Goal: Check status: Check status

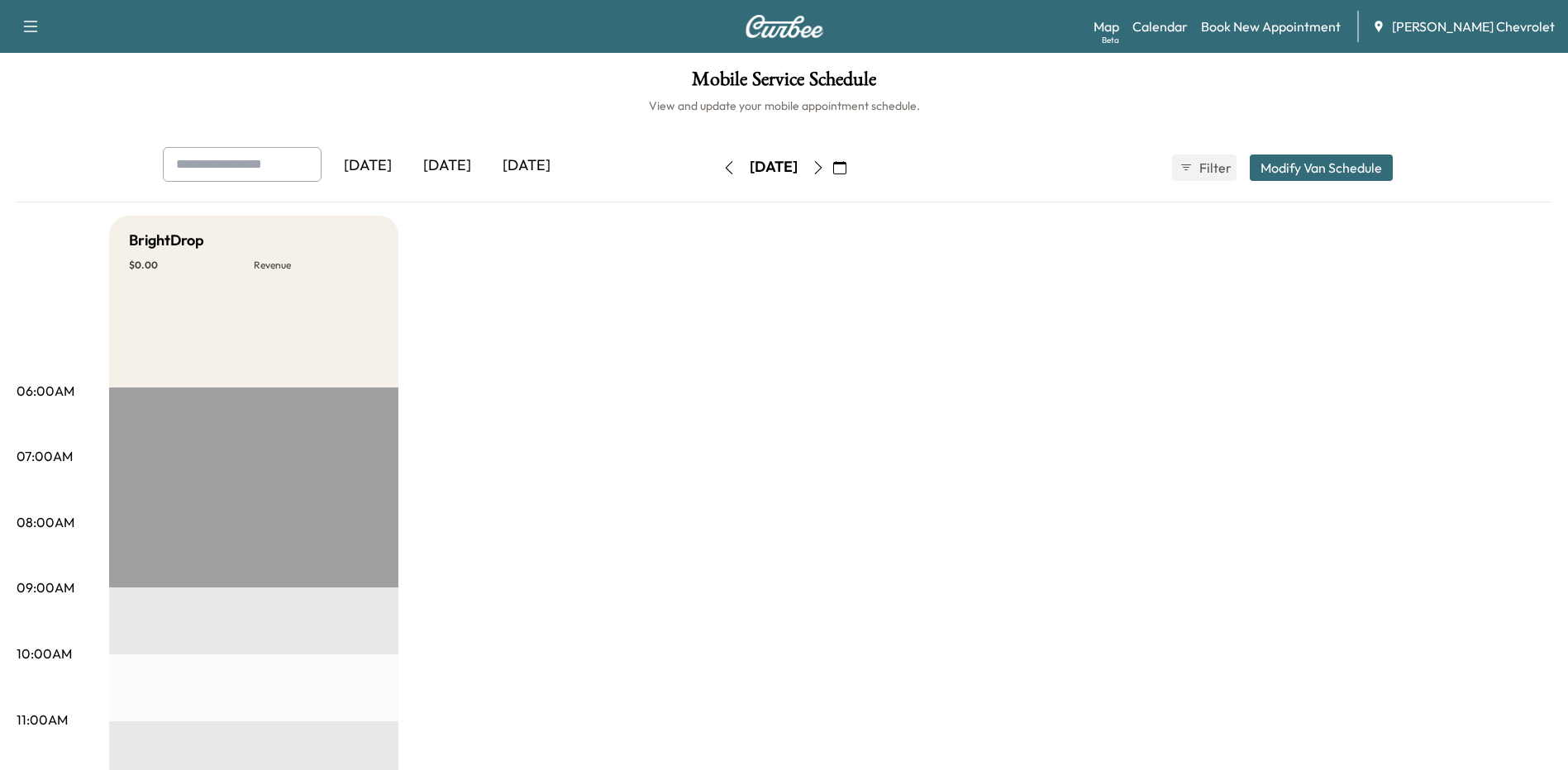
click at [377, 161] on div "[DATE]" at bounding box center [367, 165] width 79 height 38
click at [449, 164] on div "[DATE]" at bounding box center [446, 165] width 79 height 38
click at [383, 165] on div "[DATE]" at bounding box center [367, 165] width 79 height 38
click at [531, 164] on div "[DATE]" at bounding box center [526, 165] width 79 height 38
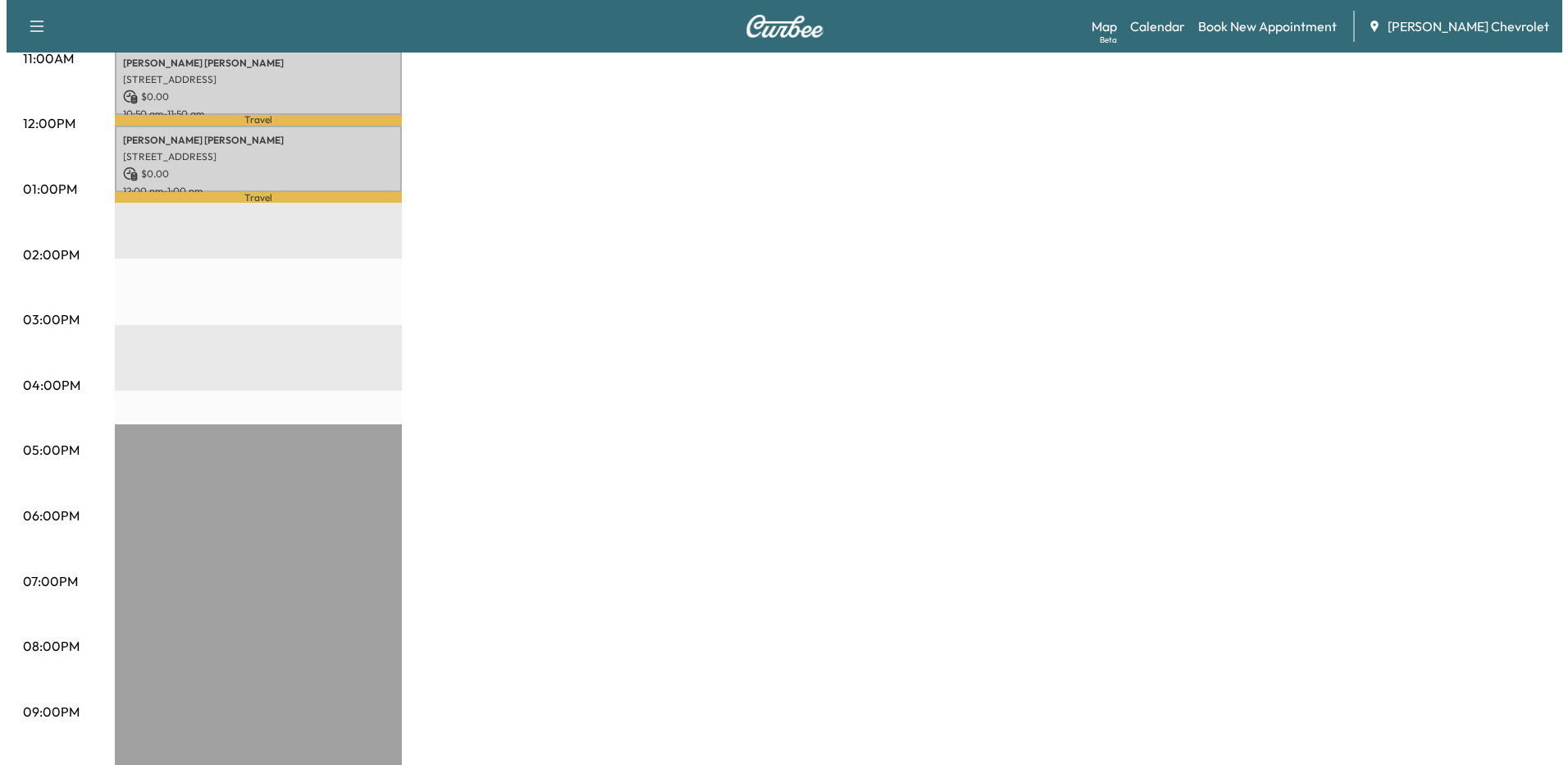
scroll to position [329, 0]
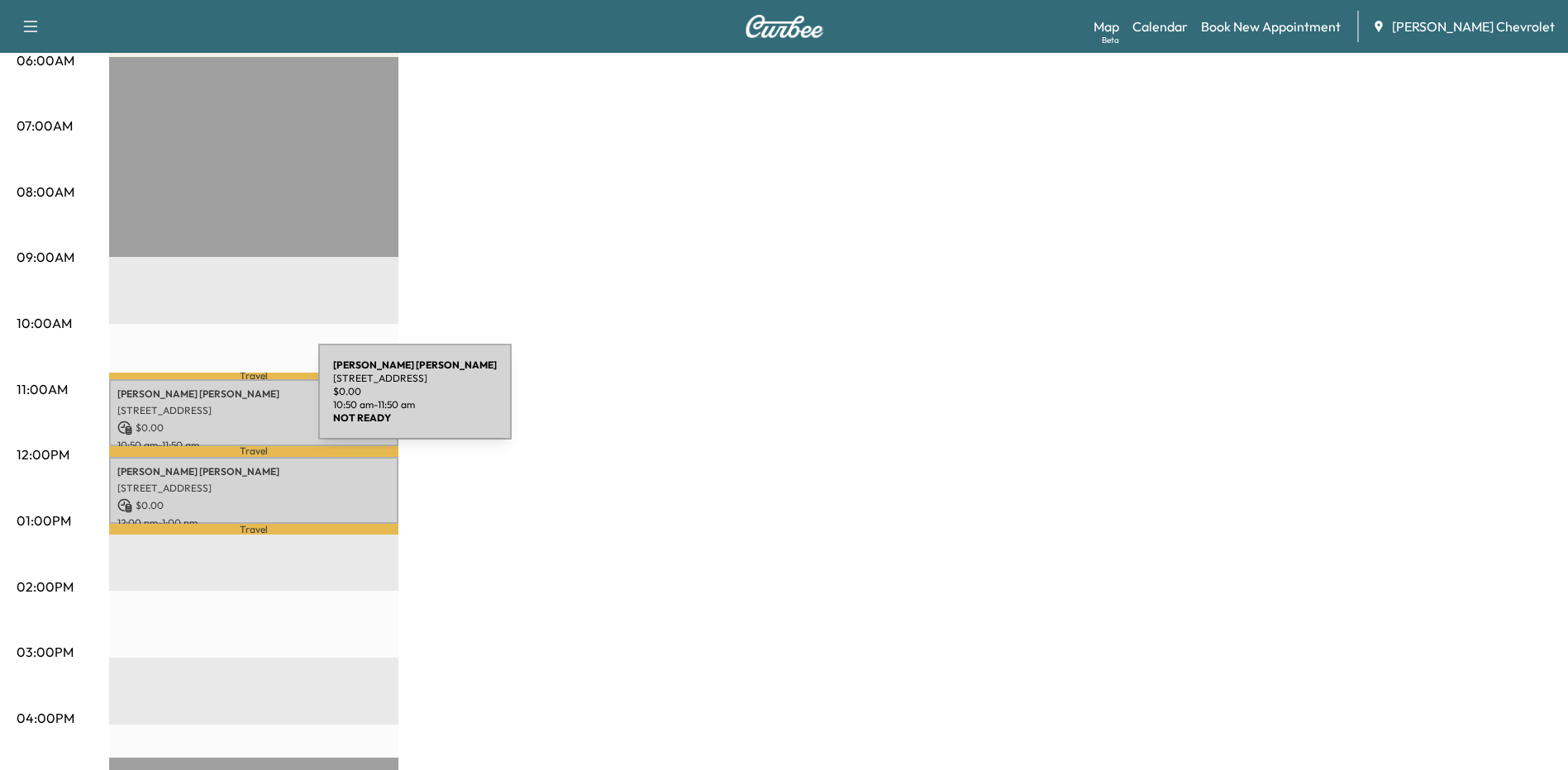
click at [194, 404] on p "[STREET_ADDRESS]" at bounding box center [253, 410] width 273 height 13
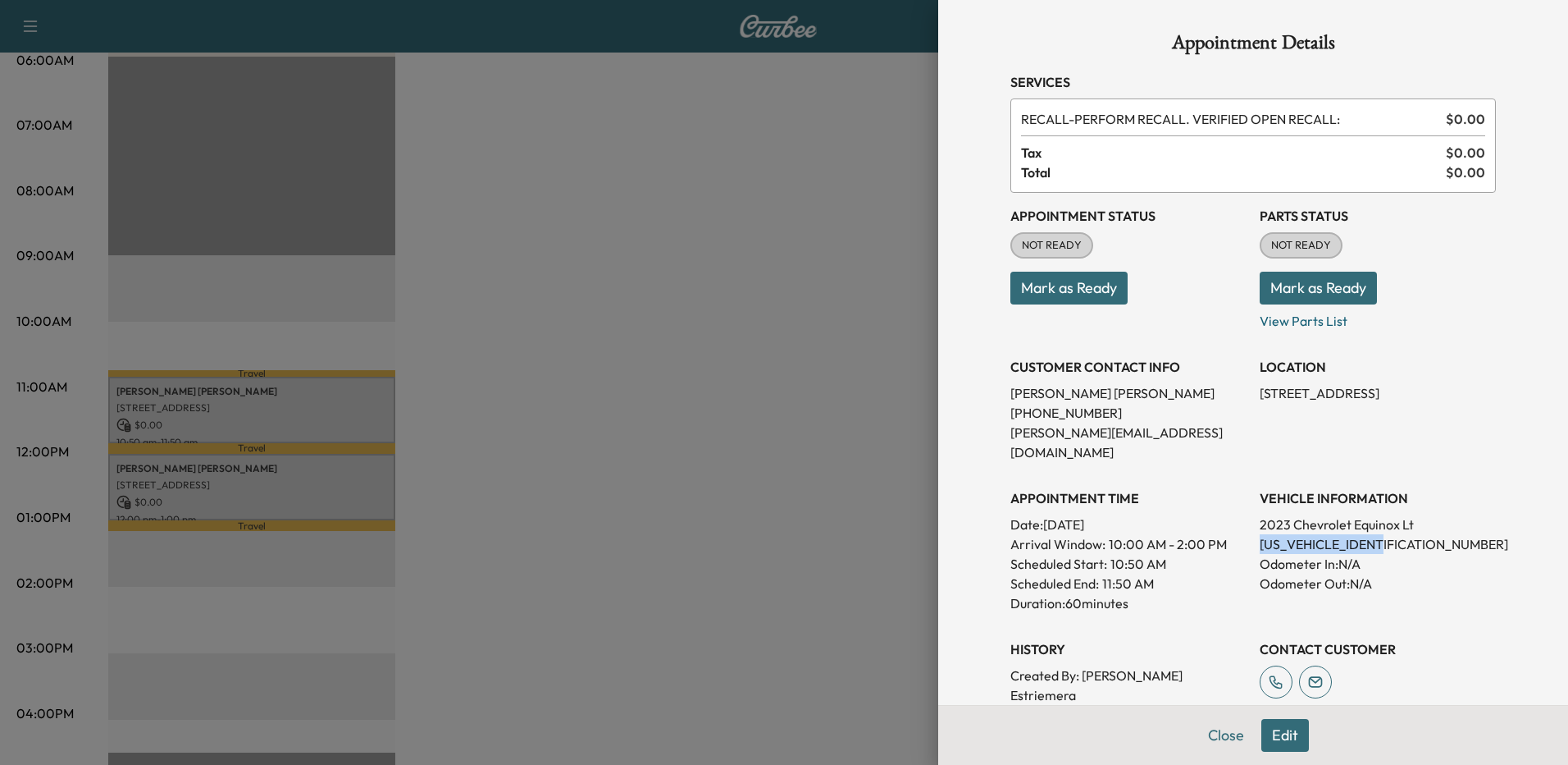
drag, startPoint x: 1383, startPoint y: 521, endPoint x: 1242, endPoint y: 526, distance: 141.1
click at [1242, 526] on div "Appointment Status NOT READY Mark as Ready Parts Status NOT READY Mark as Ready…" at bounding box center [1254, 478] width 486 height 572
drag, startPoint x: 1242, startPoint y: 526, endPoint x: 1295, endPoint y: 521, distance: 53.2
copy p "3GNAXKEG3PS120693"
click at [243, 481] on div at bounding box center [784, 382] width 1568 height 765
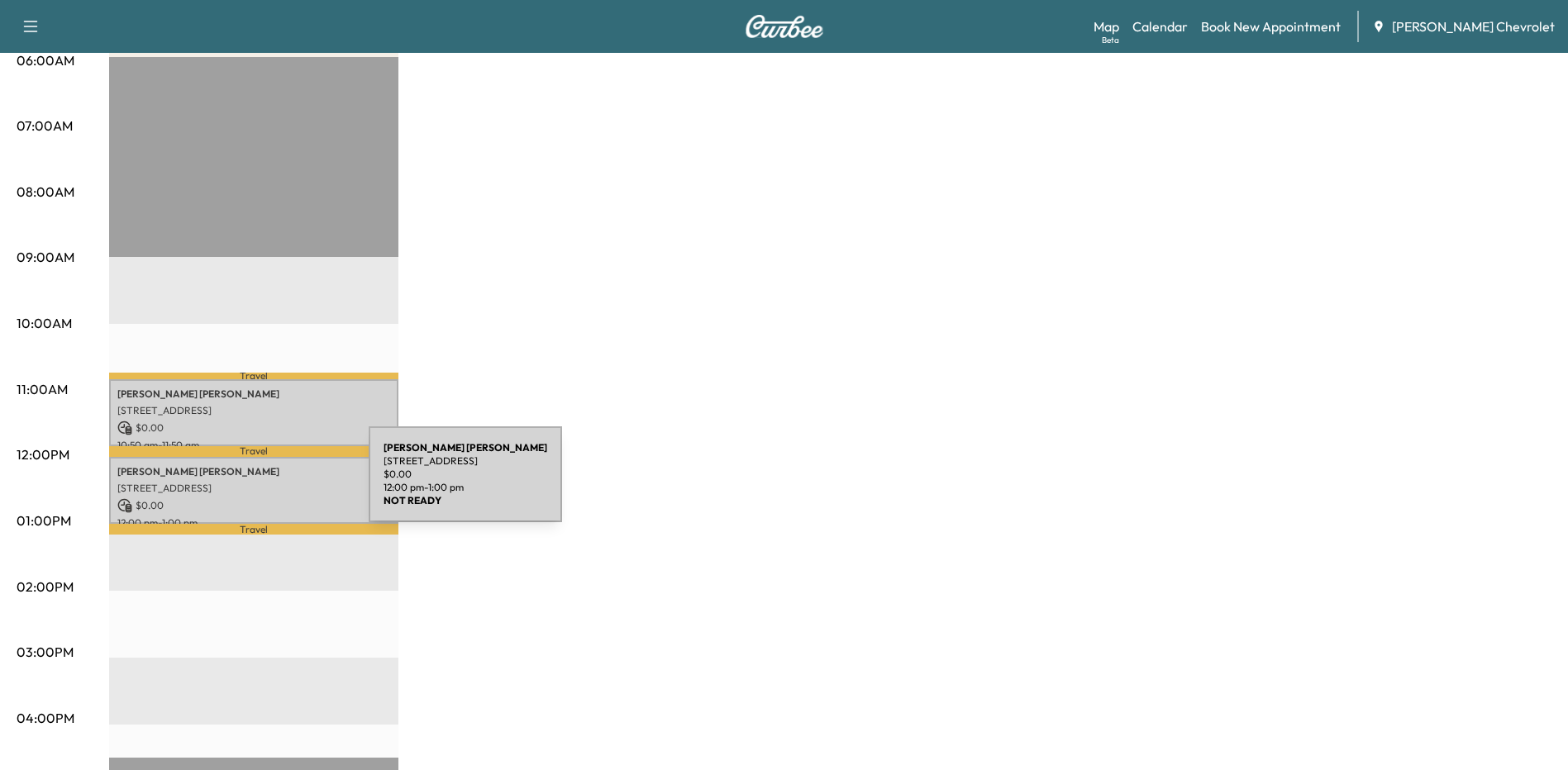
click at [245, 484] on p "[STREET_ADDRESS]" at bounding box center [253, 488] width 273 height 13
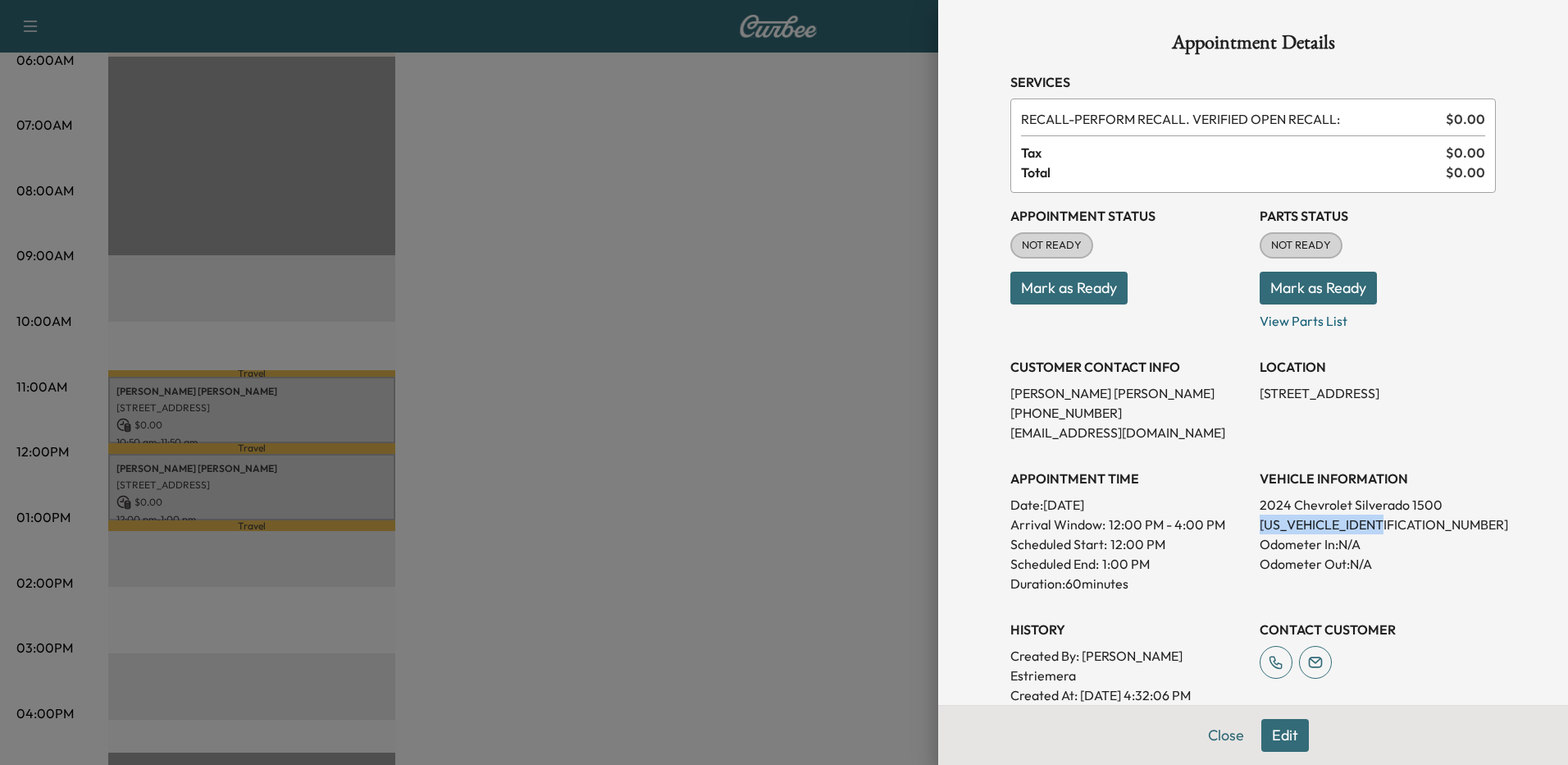
drag, startPoint x: 1383, startPoint y: 523, endPoint x: 1250, endPoint y: 521, distance: 133.0
click at [1260, 521] on p "2GCUDEED9R1171233" at bounding box center [1378, 525] width 237 height 19
drag, startPoint x: 1250, startPoint y: 521, endPoint x: 1288, endPoint y: 518, distance: 38.1
copy p "2GCUDEED9R1171233"
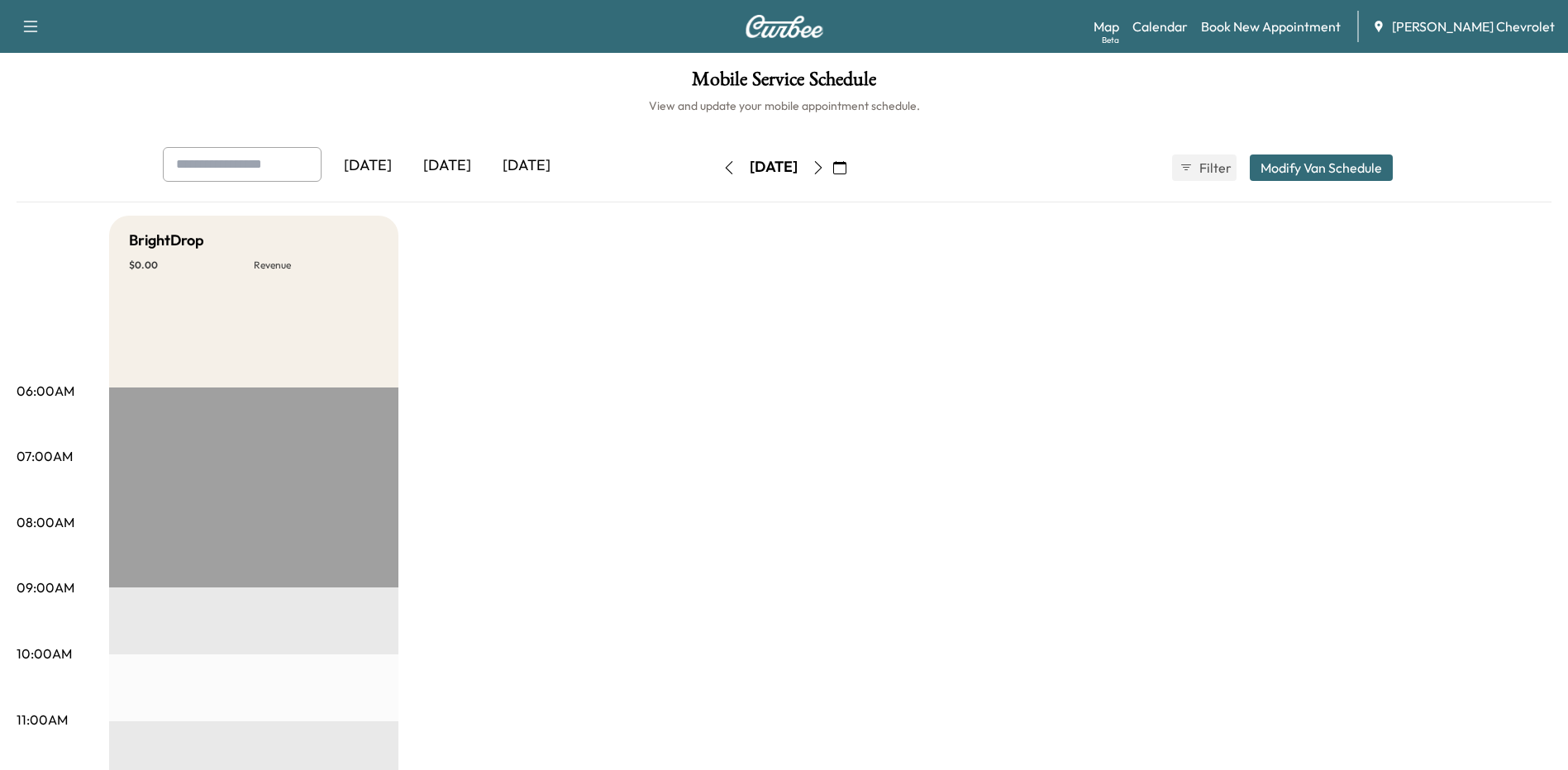
click at [459, 164] on div "[DATE]" at bounding box center [446, 165] width 79 height 38
click at [544, 163] on div "[DATE]" at bounding box center [526, 165] width 79 height 38
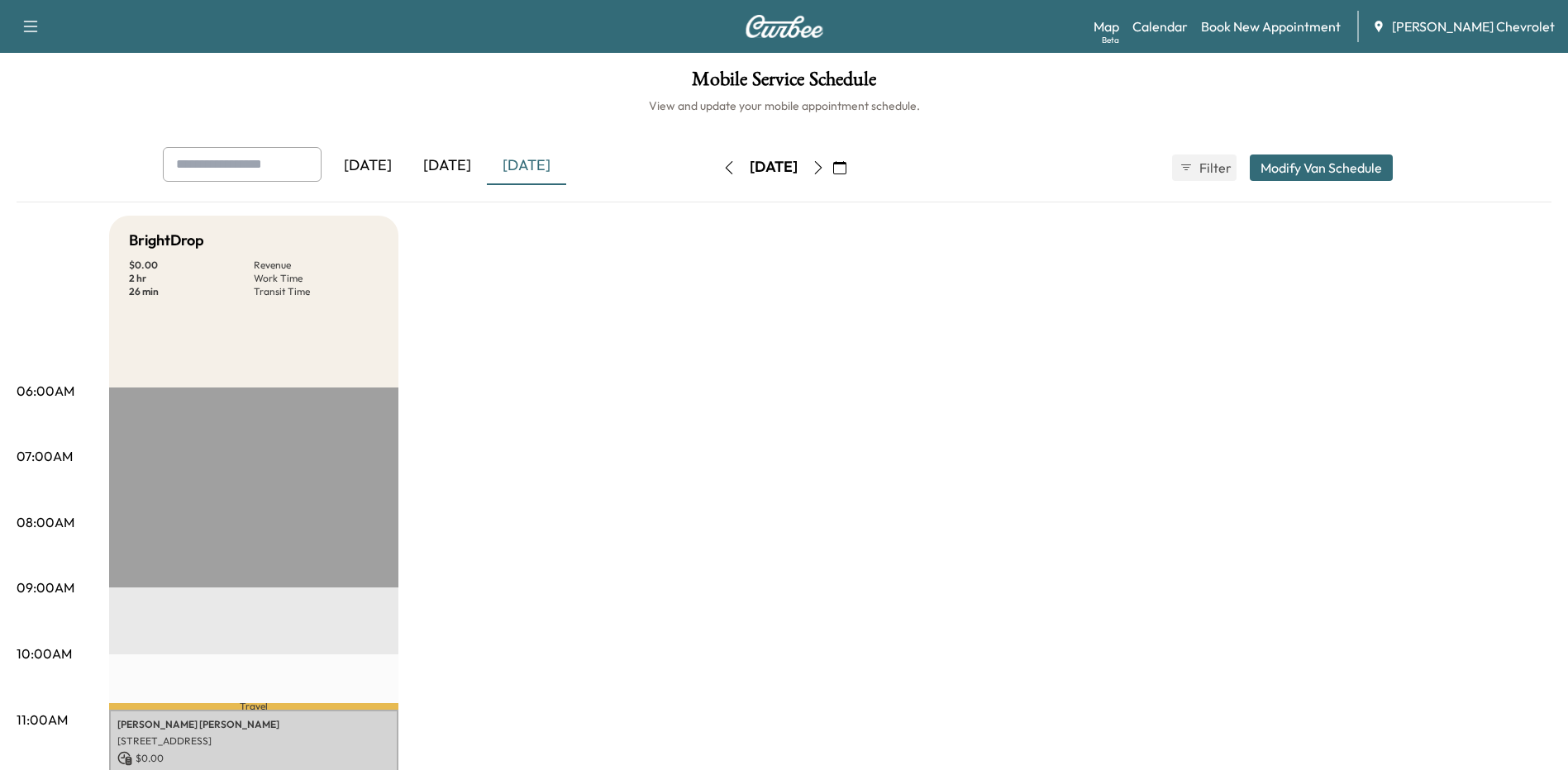
click at [824, 164] on icon "button" at bounding box center [817, 167] width 13 height 13
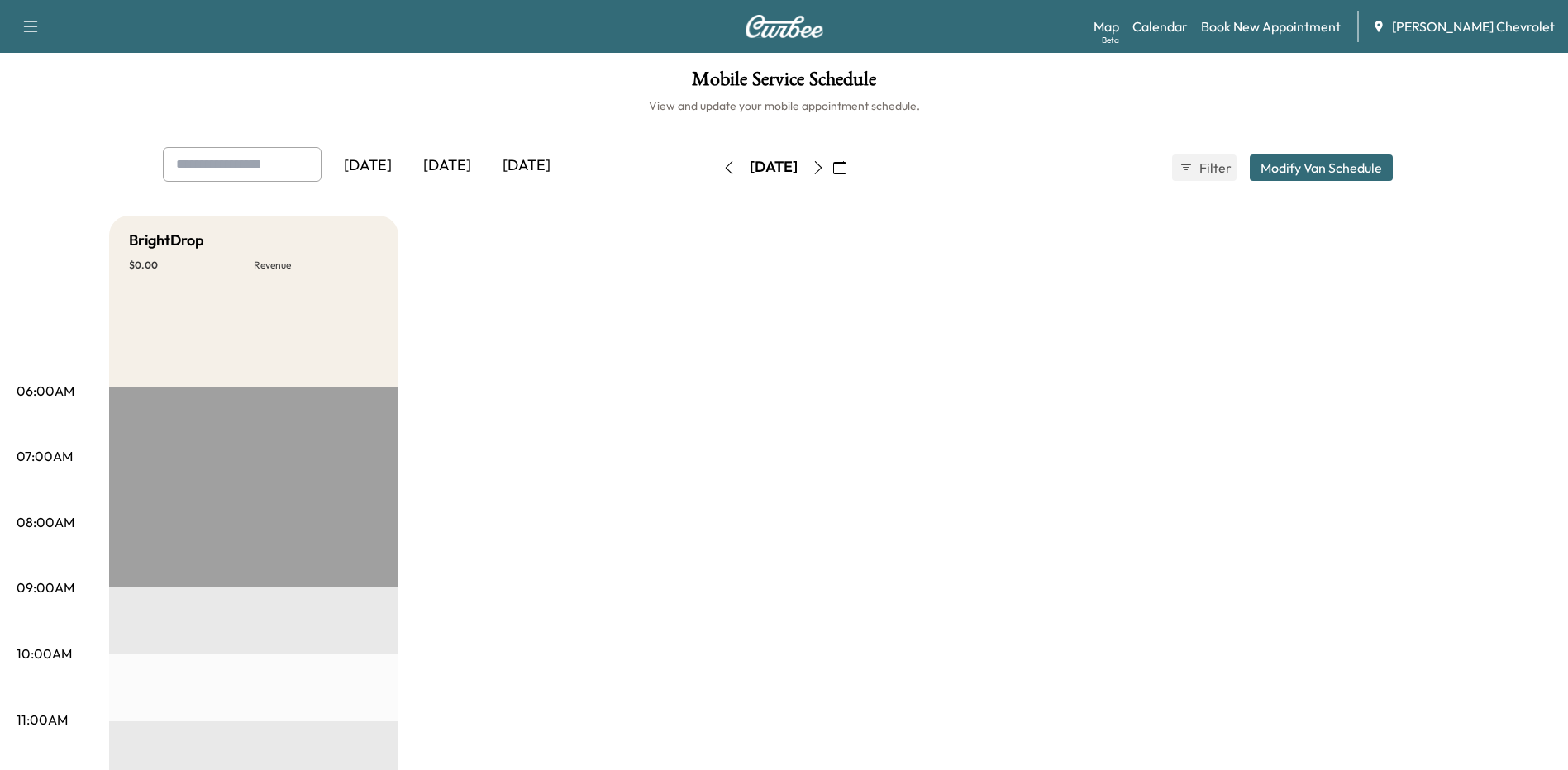
click at [822, 169] on icon "button" at bounding box center [817, 167] width 7 height 13
